Goal: Task Accomplishment & Management: Manage account settings

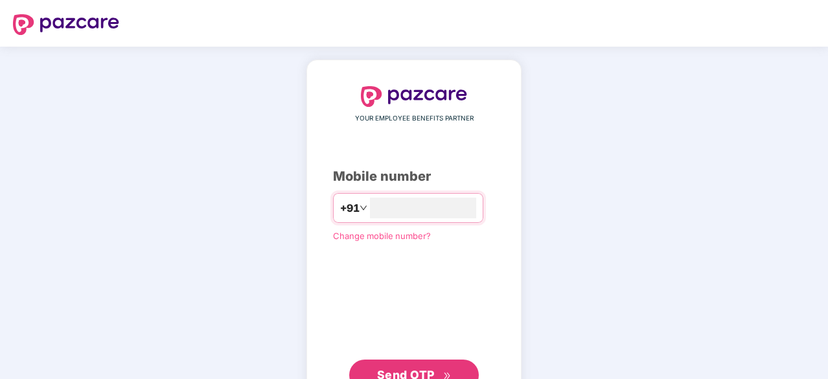
type input "**********"
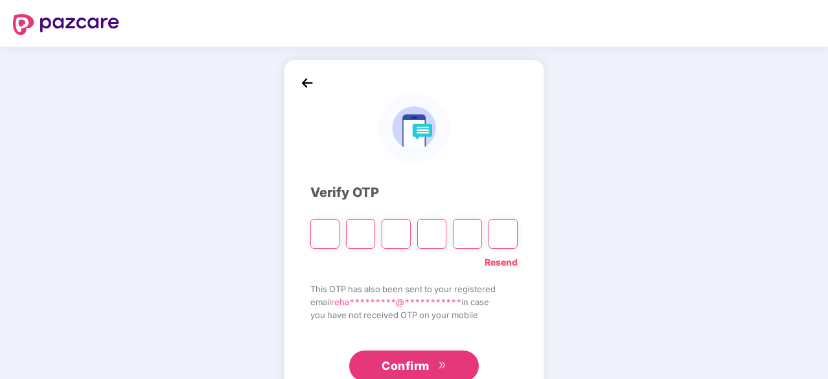
type input "*"
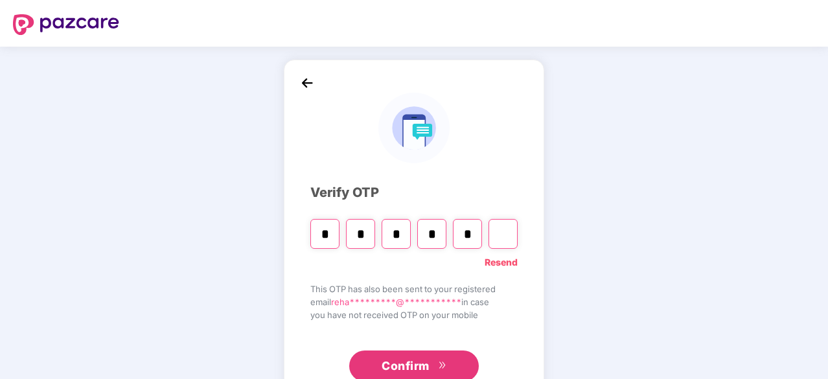
type input "*"
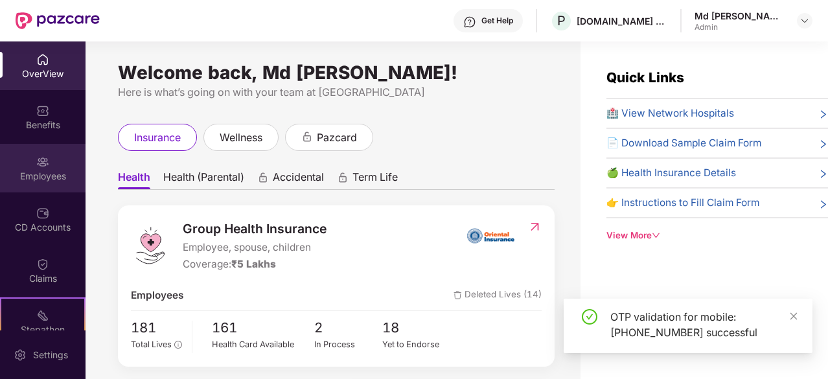
click at [43, 174] on div "Employees" at bounding box center [42, 176] width 85 height 13
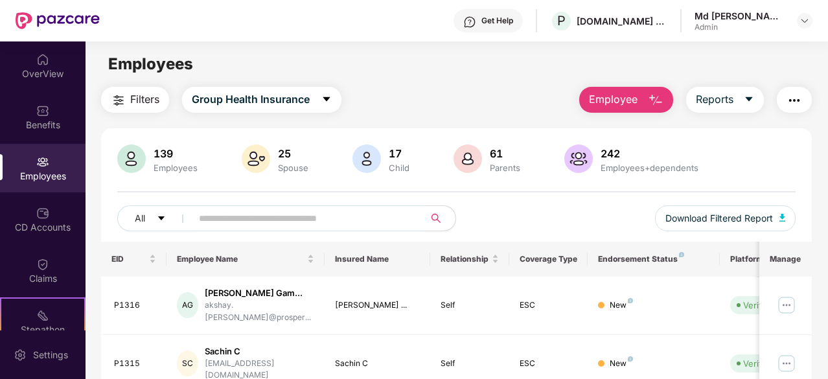
click at [251, 214] on input "text" at bounding box center [303, 218] width 208 height 19
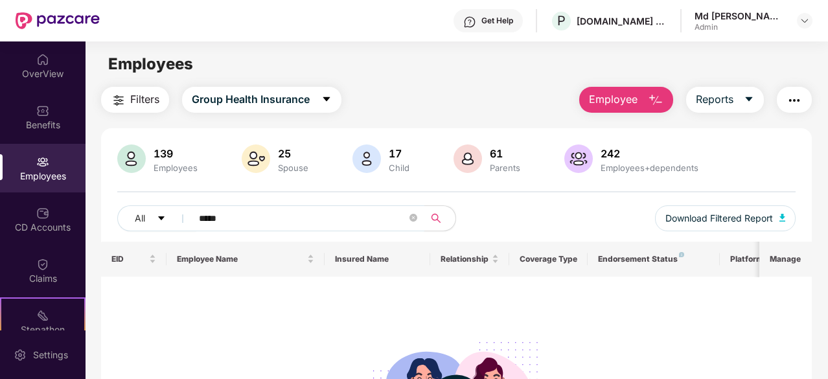
click at [209, 216] on input "*****" at bounding box center [303, 218] width 208 height 19
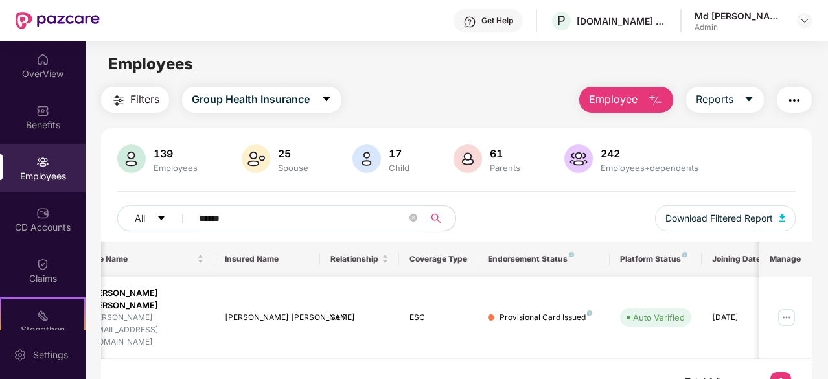
scroll to position [0, 111]
type input "******"
click at [784, 307] on img at bounding box center [786, 317] width 21 height 21
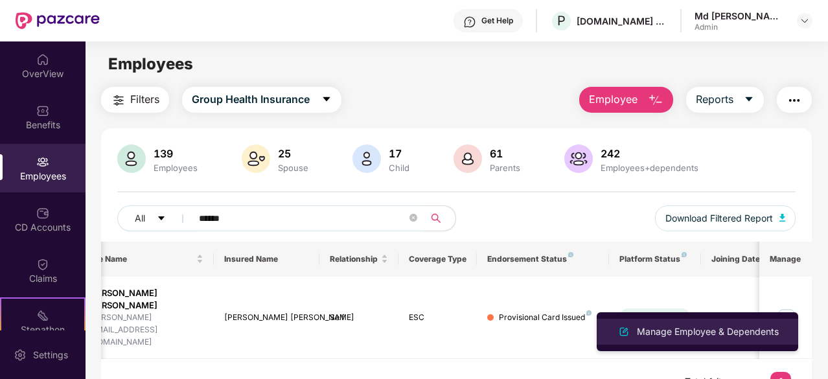
click at [671, 337] on div "Manage Employee & Dependents" at bounding box center [707, 331] width 147 height 14
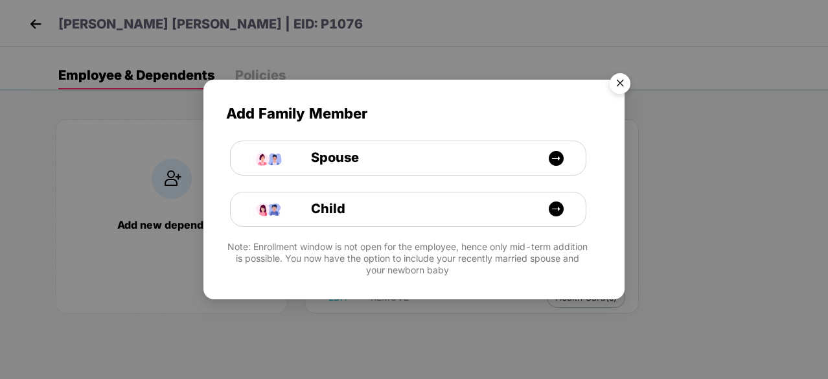
click at [620, 87] on img "Close" at bounding box center [620, 85] width 36 height 36
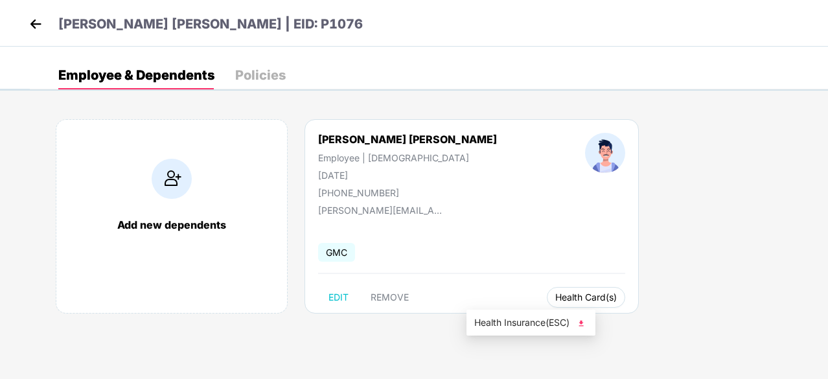
click at [555, 301] on span "Health Card(s)" at bounding box center [586, 297] width 62 height 6
click at [555, 295] on span "Health Card(s)" at bounding box center [586, 297] width 62 height 6
click at [555, 294] on span "Health Card(s)" at bounding box center [586, 297] width 62 height 6
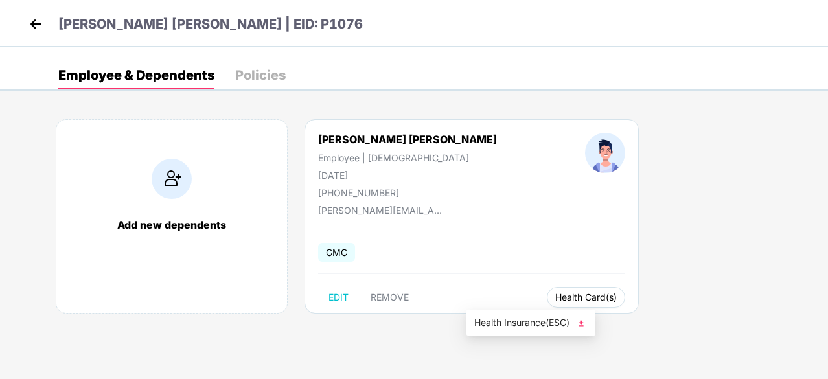
click at [555, 294] on span "Health Card(s)" at bounding box center [586, 297] width 62 height 6
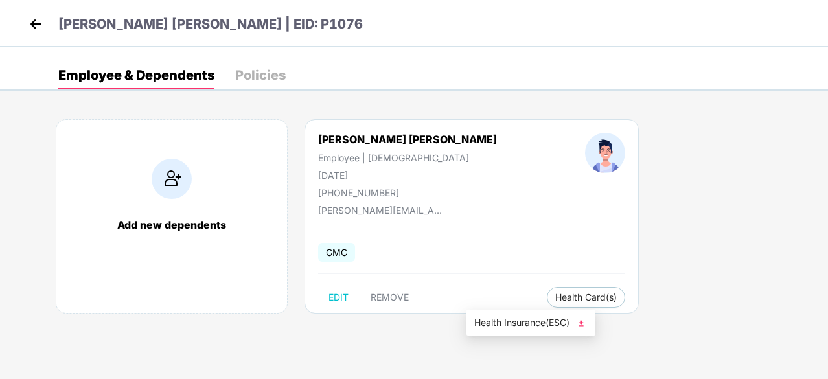
click at [499, 331] on li "Health Insurance(ESC)" at bounding box center [530, 322] width 129 height 21
click at [35, 18] on img at bounding box center [35, 23] width 19 height 19
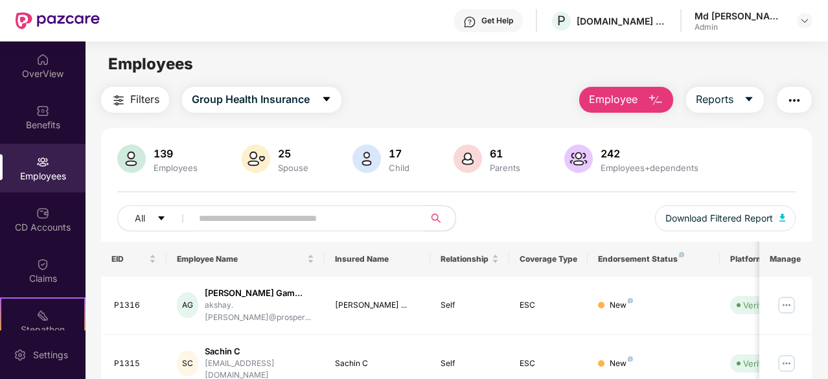
click at [212, 214] on input "text" at bounding box center [303, 218] width 208 height 19
paste input "**********"
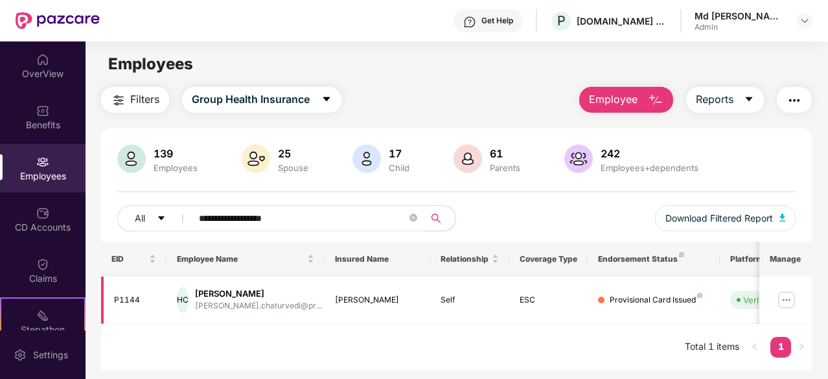
type input "**********"
click at [783, 297] on img at bounding box center [786, 300] width 21 height 21
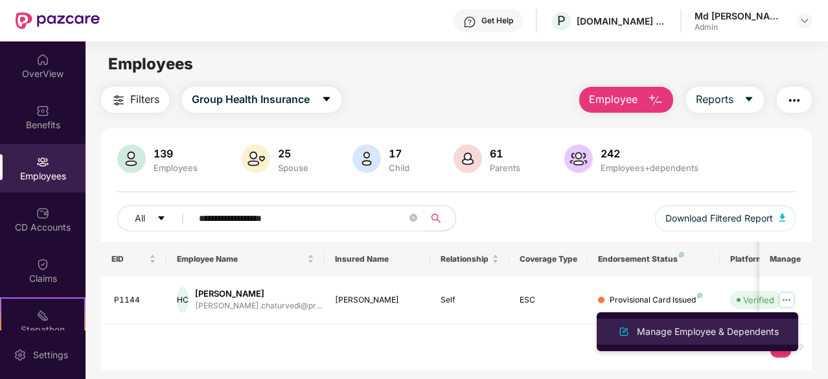
click at [711, 326] on div "Manage Employee & Dependents" at bounding box center [707, 331] width 147 height 14
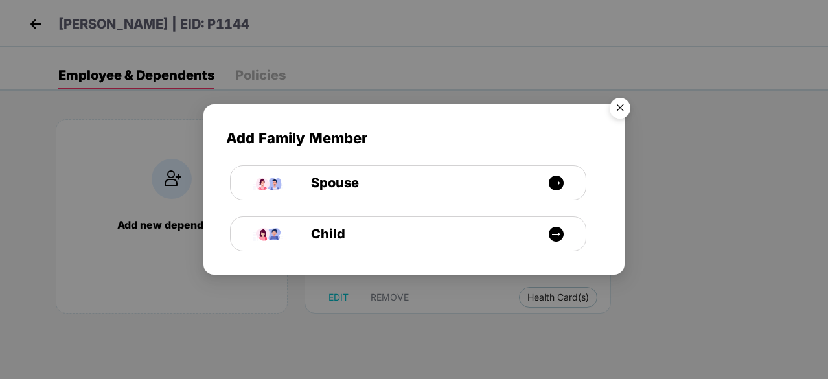
click at [620, 109] on img "Close" at bounding box center [620, 110] width 36 height 36
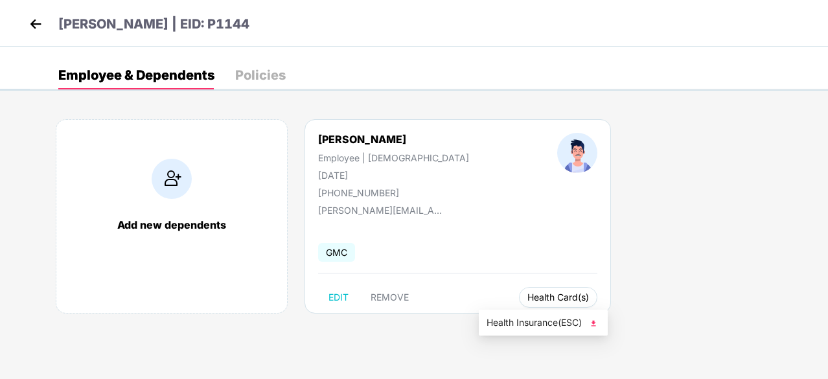
click at [527, 294] on span "Health Card(s)" at bounding box center [558, 297] width 62 height 6
click at [529, 318] on span "Health Insurance(ESC)" at bounding box center [542, 322] width 113 height 14
click at [33, 23] on img at bounding box center [35, 23] width 19 height 19
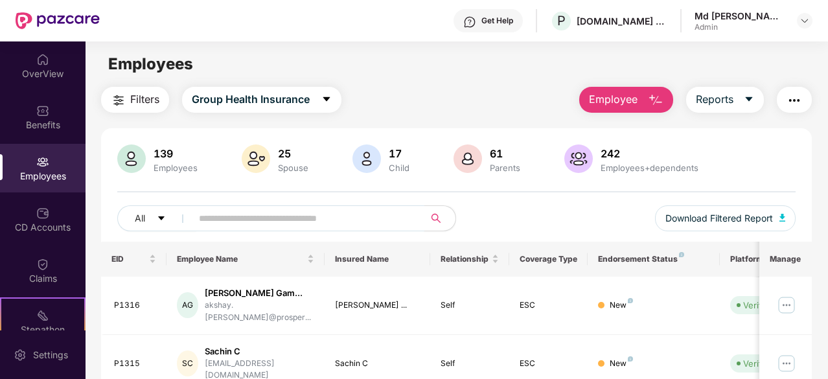
click at [218, 213] on input "text" at bounding box center [303, 218] width 208 height 19
type input "*"
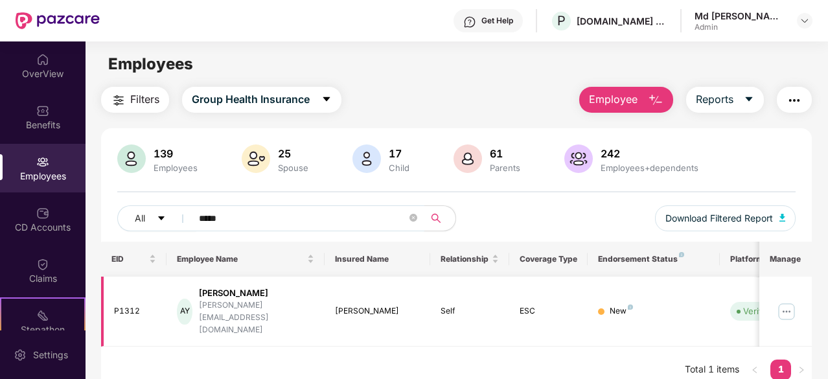
scroll to position [0, 130]
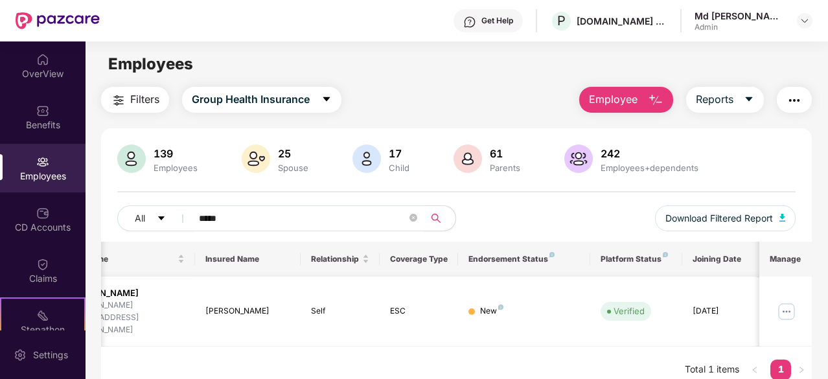
type input "****"
click at [788, 301] on img at bounding box center [786, 311] width 21 height 21
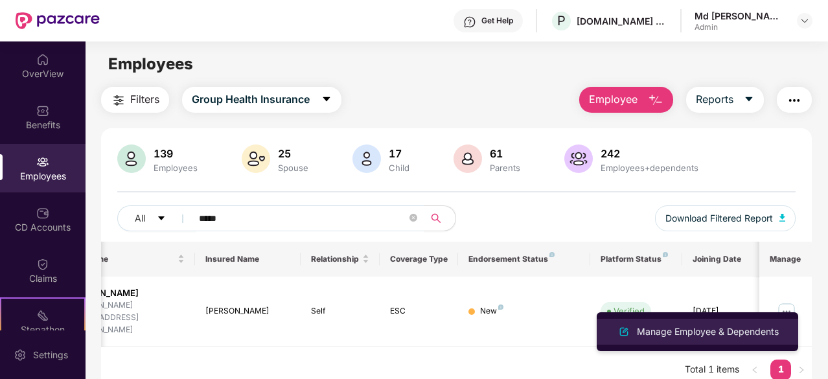
click at [703, 335] on div "Manage Employee & Dependents" at bounding box center [707, 331] width 147 height 14
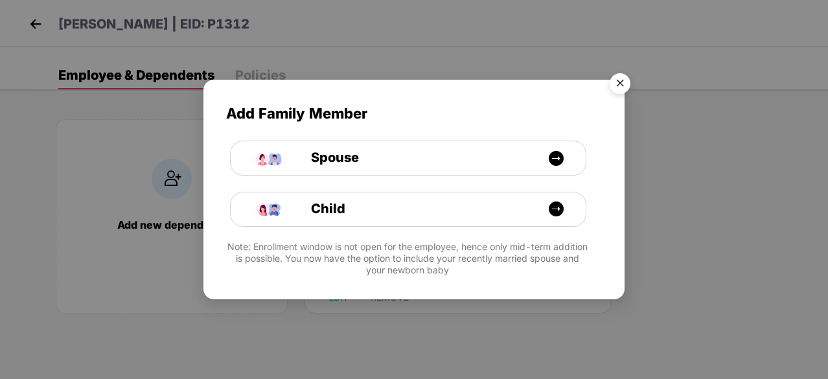
click at [619, 76] on img "Close" at bounding box center [620, 85] width 36 height 36
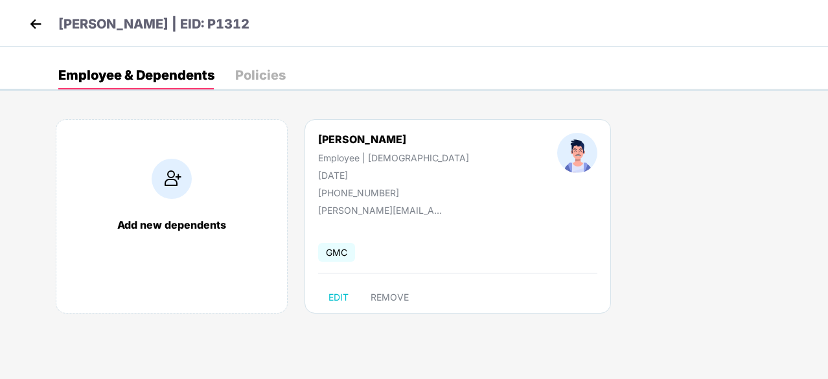
click at [34, 28] on img at bounding box center [35, 23] width 19 height 19
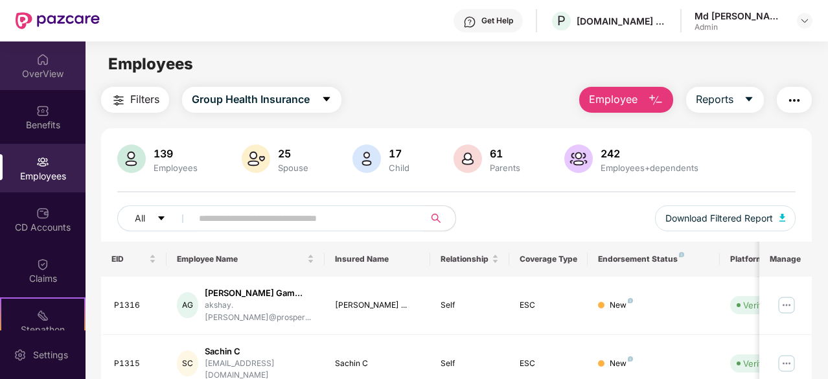
click at [41, 58] on img at bounding box center [42, 59] width 13 height 13
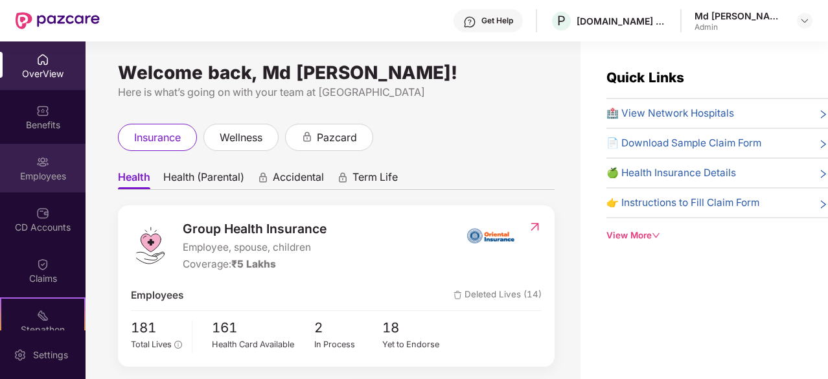
click at [51, 163] on div "Employees" at bounding box center [42, 168] width 85 height 49
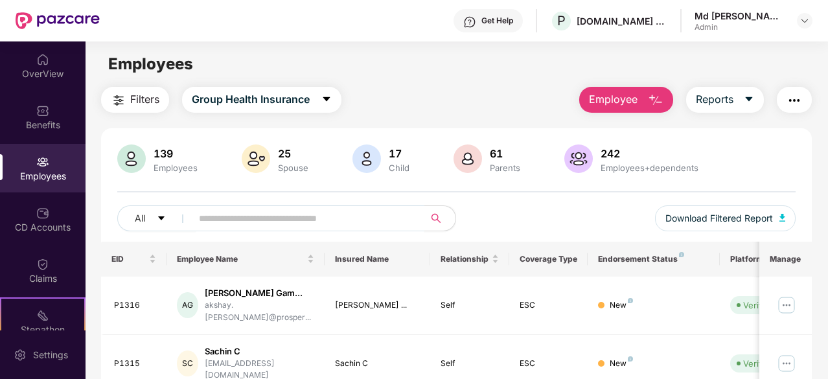
click at [241, 220] on input "text" at bounding box center [303, 218] width 208 height 19
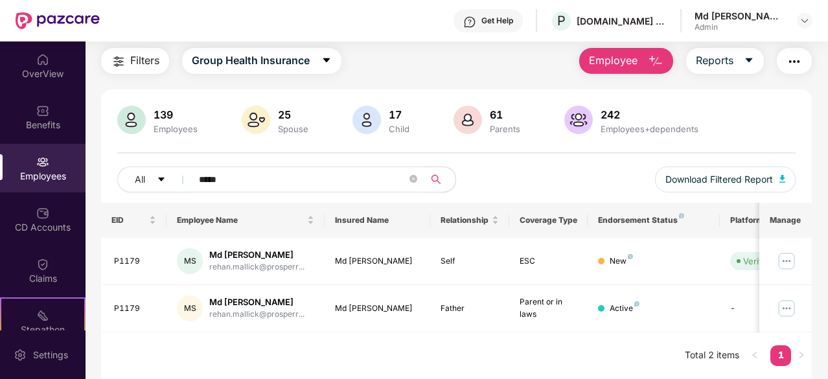
scroll to position [41, 0]
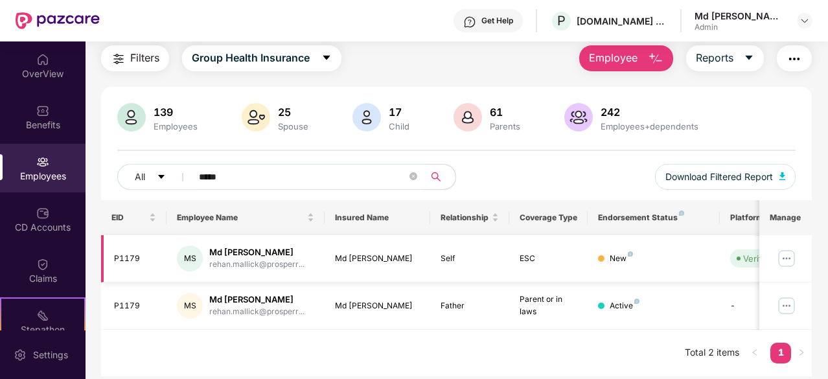
type input "*****"
click at [781, 255] on img at bounding box center [786, 258] width 21 height 21
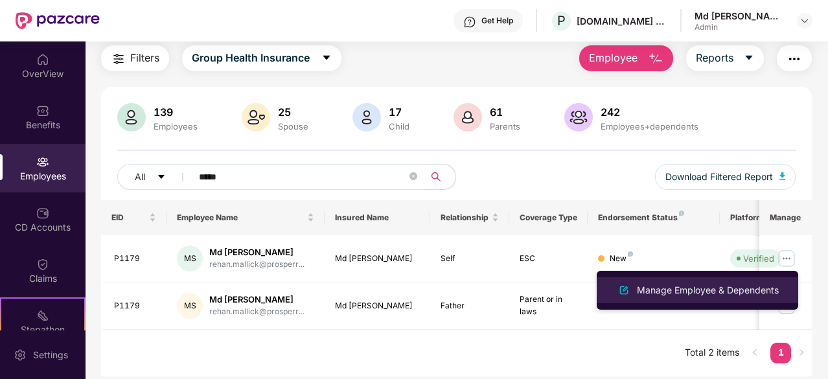
click at [699, 287] on div "Manage Employee & Dependents" at bounding box center [707, 290] width 147 height 14
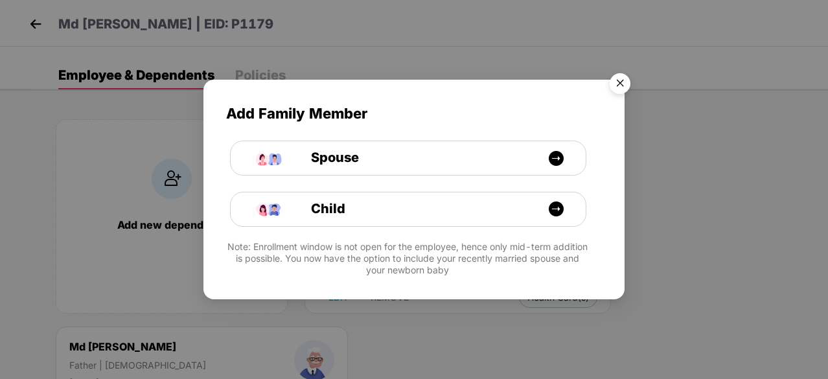
click at [623, 76] on img "Close" at bounding box center [620, 85] width 36 height 36
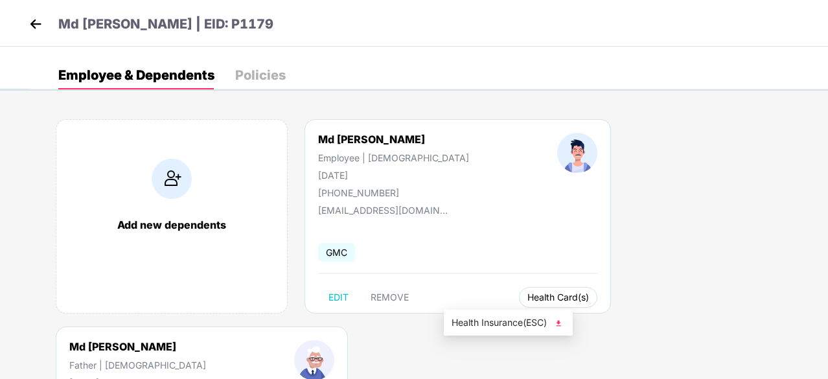
click at [519, 291] on button "Health Card(s)" at bounding box center [558, 297] width 78 height 21
click at [506, 317] on span "Health Insurance(ESC)" at bounding box center [507, 322] width 113 height 14
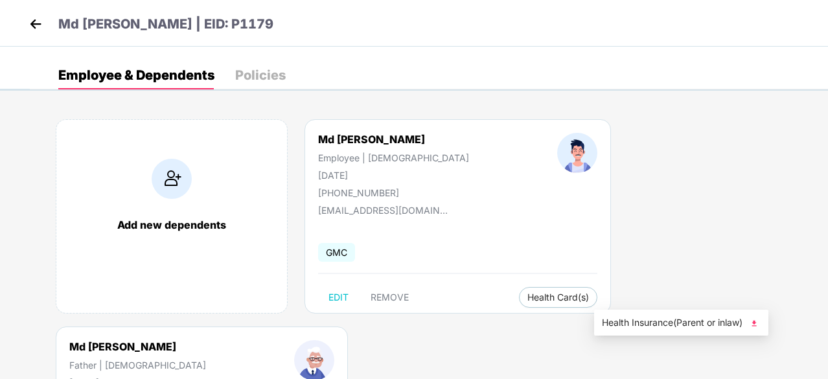
click at [698, 324] on span "Health Insurance(Parent or inlaw)" at bounding box center [681, 322] width 159 height 14
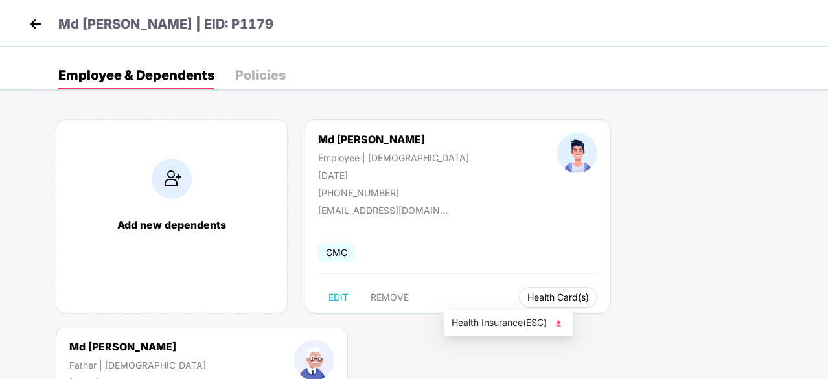
click at [527, 297] on span "Health Card(s)" at bounding box center [558, 297] width 62 height 6
click at [510, 325] on span "Health Insurance(ESC)" at bounding box center [507, 322] width 113 height 14
click at [29, 19] on img at bounding box center [35, 23] width 19 height 19
